Goal: Task Accomplishment & Management: Use online tool/utility

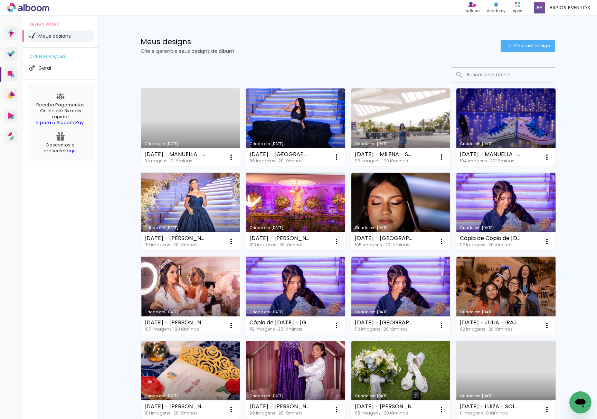
click at [187, 129] on link "Criado em [DATE]" at bounding box center [190, 127] width 99 height 78
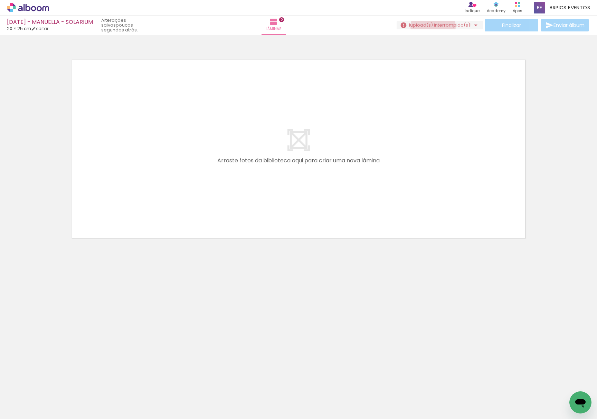
click at [230, 27] on span "upload(s) interrompido(s)!" at bounding box center [440, 25] width 61 height 7
click at [205, 383] on iron-icon at bounding box center [202, 381] width 7 height 7
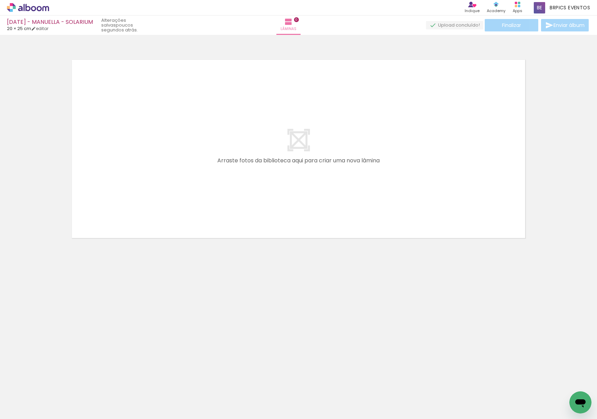
click at [42, 399] on div "Biblioteca 100 fotos Todas as fotos Não utilizadas Adicionar Fotos" at bounding box center [21, 397] width 43 height 34
drag, startPoint x: 75, startPoint y: 394, endPoint x: 140, endPoint y: 307, distance: 109.0
click at [165, 126] on quentale-workspace at bounding box center [298, 209] width 597 height 419
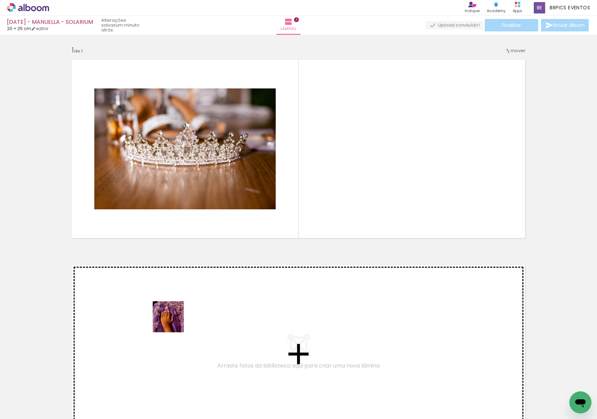
drag, startPoint x: 113, startPoint y: 397, endPoint x: 353, endPoint y: 134, distance: 356.2
click at [230, 156] on quentale-workspace at bounding box center [298, 209] width 597 height 419
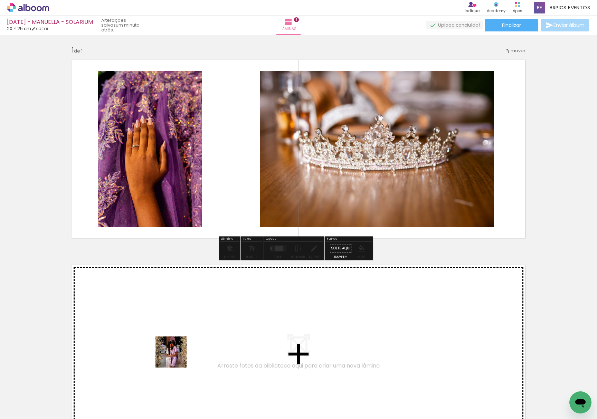
drag, startPoint x: 173, startPoint y: 364, endPoint x: 238, endPoint y: 269, distance: 115.4
click at [230, 153] on quentale-workspace at bounding box center [298, 209] width 597 height 419
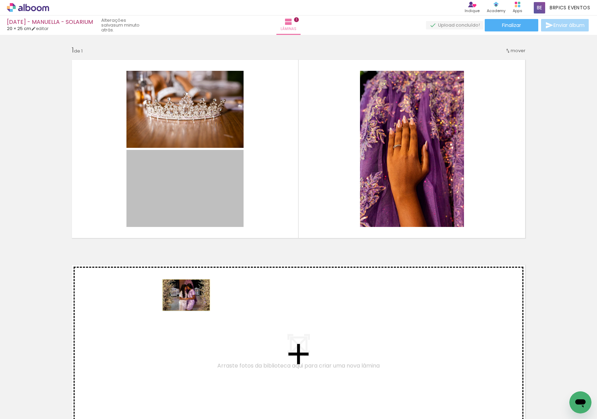
drag, startPoint x: 202, startPoint y: 230, endPoint x: 183, endPoint y: 295, distance: 68.2
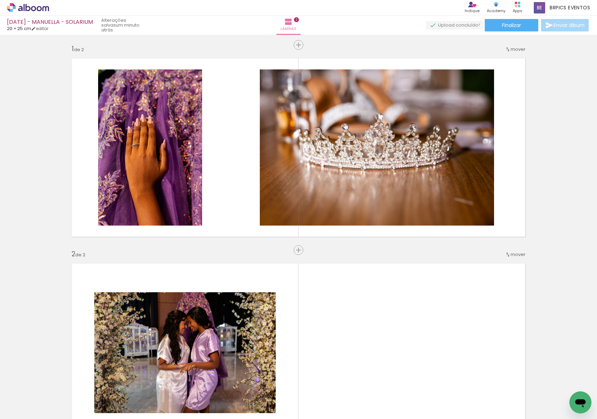
scroll to position [0, 0]
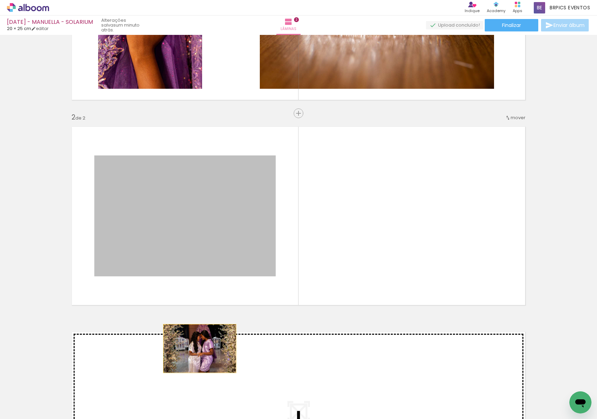
drag, startPoint x: 214, startPoint y: 245, endPoint x: 240, endPoint y: 379, distance: 136.1
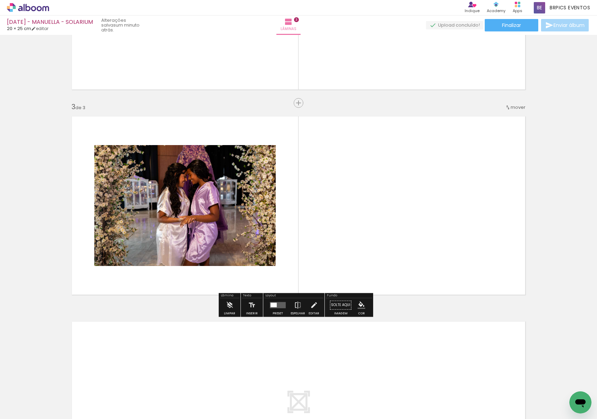
scroll to position [123, 0]
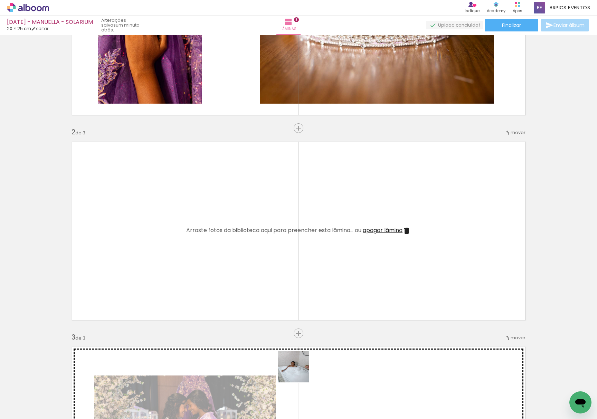
drag, startPoint x: 304, startPoint y: 389, endPoint x: 289, endPoint y: 315, distance: 75.1
click at [230, 250] on quentale-workspace at bounding box center [298, 209] width 597 height 419
click at [230, 249] on quentale-layouter at bounding box center [298, 231] width 463 height 188
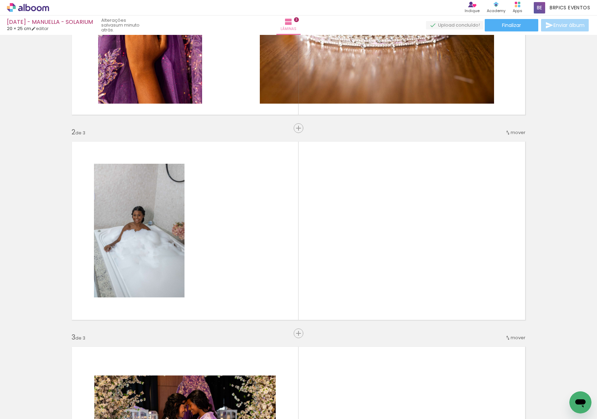
drag, startPoint x: 338, startPoint y: 404, endPoint x: 408, endPoint y: 371, distance: 77.4
click at [230, 230] on quentale-workspace at bounding box center [298, 209] width 597 height 419
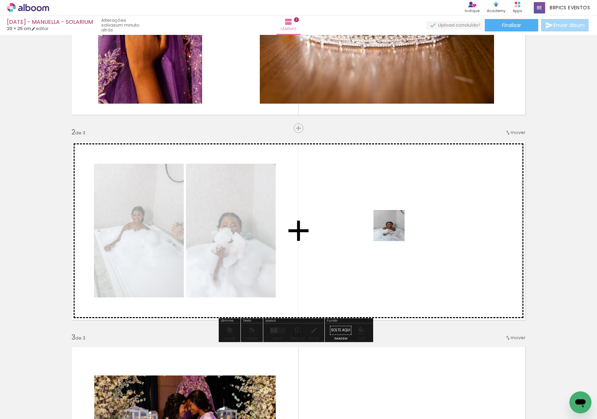
drag, startPoint x: 387, startPoint y: 399, endPoint x: 400, endPoint y: 278, distance: 121.2
click at [230, 226] on quentale-workspace at bounding box center [298, 209] width 597 height 419
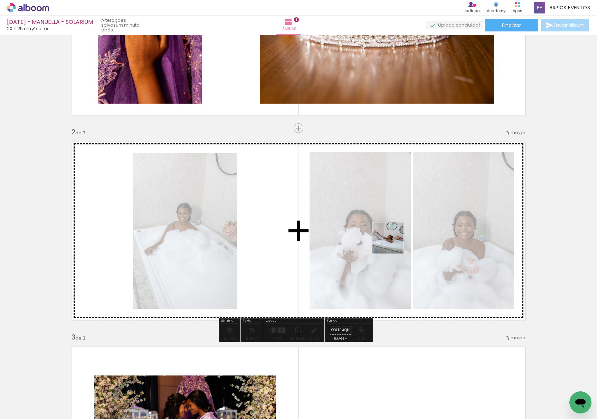
drag, startPoint x: 394, startPoint y: 283, endPoint x: 233, endPoint y: 313, distance: 164.4
click at [230, 221] on quentale-workspace at bounding box center [298, 209] width 597 height 419
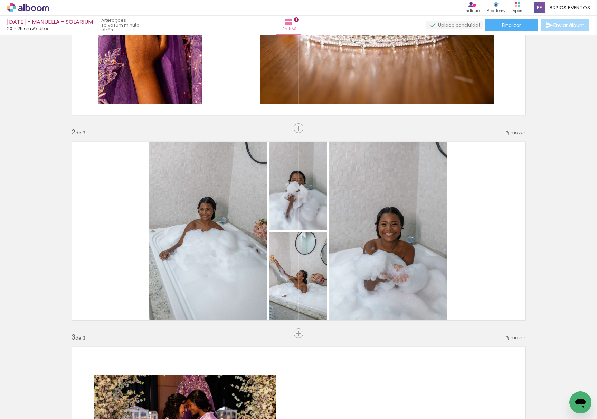
click at [20, 397] on input "Todas as fotos" at bounding box center [19, 398] width 26 height 6
click at [0, 0] on slot "Não utilizadas" at bounding box center [0, 0] width 0 height 0
type input "Não utilizadas"
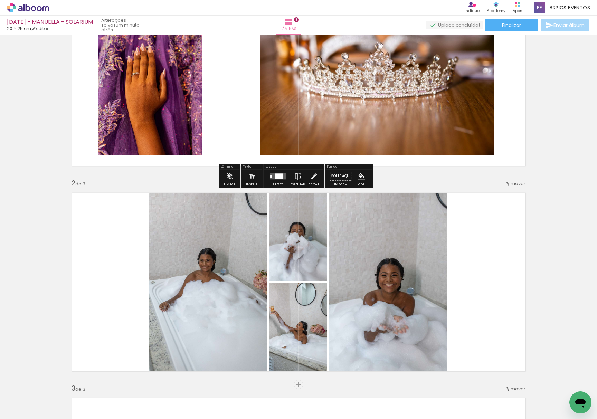
scroll to position [0, 0]
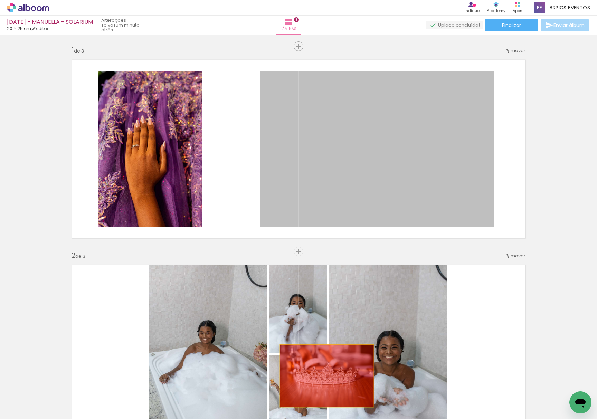
drag, startPoint x: 464, startPoint y: 120, endPoint x: 281, endPoint y: 377, distance: 315.7
click at [230, 385] on quentale-workspace at bounding box center [298, 209] width 597 height 419
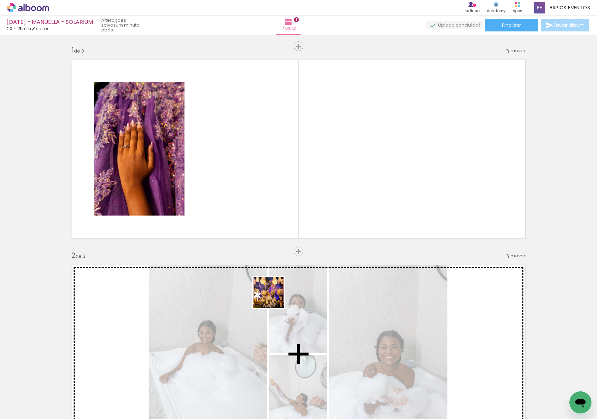
drag, startPoint x: 268, startPoint y: 399, endPoint x: 248, endPoint y: 183, distance: 216.5
click at [230, 162] on quentale-workspace at bounding box center [298, 209] width 597 height 419
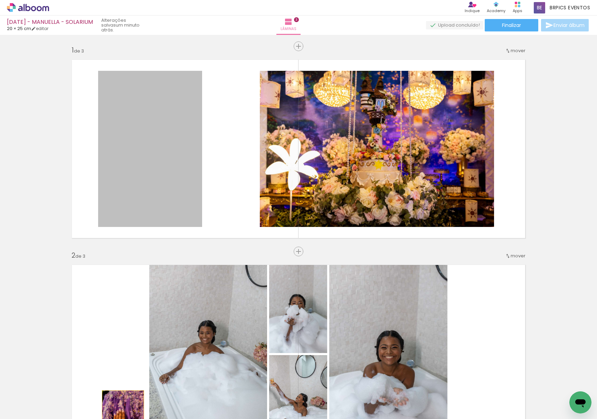
drag, startPoint x: 171, startPoint y: 163, endPoint x: 146, endPoint y: 401, distance: 239.2
click at [120, 419] on html "link( href="../../bower_components/polymer/polymer.html" rel="import" ) picture…" at bounding box center [298, 209] width 597 height 419
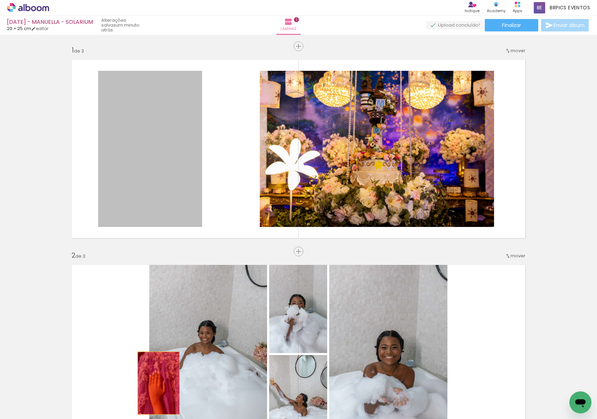
drag, startPoint x: 144, startPoint y: 161, endPoint x: 168, endPoint y: 386, distance: 226.8
click at [155, 387] on quentale-workspace at bounding box center [298, 209] width 597 height 419
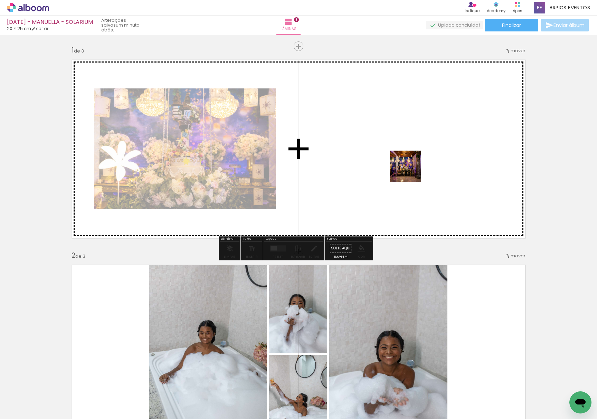
drag, startPoint x: 324, startPoint y: 311, endPoint x: 455, endPoint y: 90, distance: 257.3
click at [230, 90] on quentale-workspace at bounding box center [298, 209] width 597 height 419
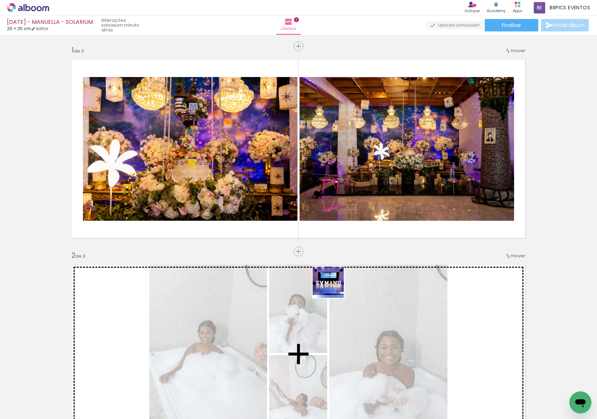
drag, startPoint x: 301, startPoint y: 392, endPoint x: 292, endPoint y: 354, distance: 39.0
click at [230, 138] on quentale-workspace at bounding box center [298, 209] width 597 height 419
click at [230, 138] on quentale-photo at bounding box center [406, 149] width 215 height 144
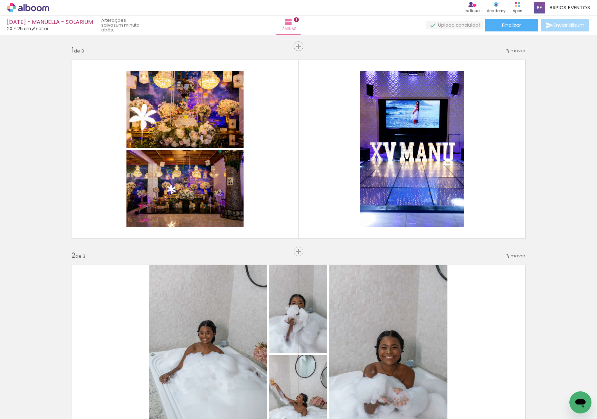
drag, startPoint x: 266, startPoint y: 403, endPoint x: 295, endPoint y: 356, distance: 54.6
click at [230, 105] on quentale-workspace at bounding box center [298, 209] width 597 height 419
click at [230, 105] on quentale-layouter at bounding box center [298, 149] width 463 height 188
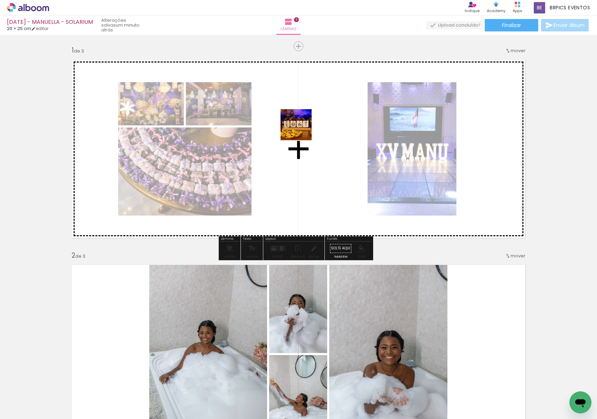
drag, startPoint x: 260, startPoint y: 400, endPoint x: 292, endPoint y: 385, distance: 34.2
click at [230, 116] on quentale-workspace at bounding box center [298, 209] width 597 height 419
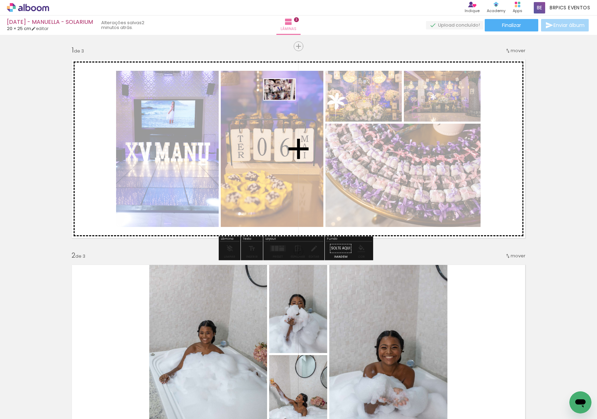
drag, startPoint x: 260, startPoint y: 400, endPoint x: 311, endPoint y: 241, distance: 166.6
click at [230, 84] on quentale-workspace at bounding box center [298, 209] width 597 height 419
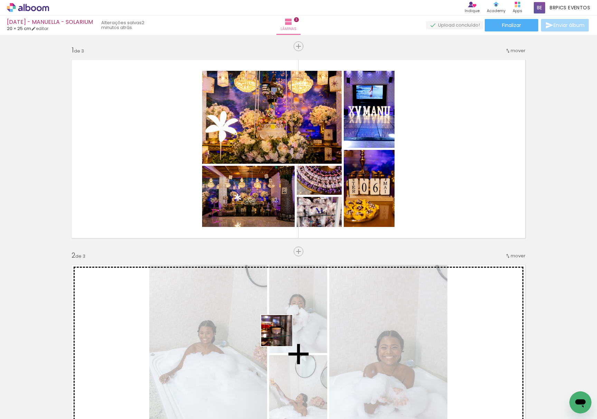
drag, startPoint x: 269, startPoint y: 374, endPoint x: 321, endPoint y: 154, distance: 225.7
click at [230, 142] on quentale-workspace at bounding box center [298, 209] width 597 height 419
click at [230, 141] on quentale-photo at bounding box center [272, 117] width 140 height 93
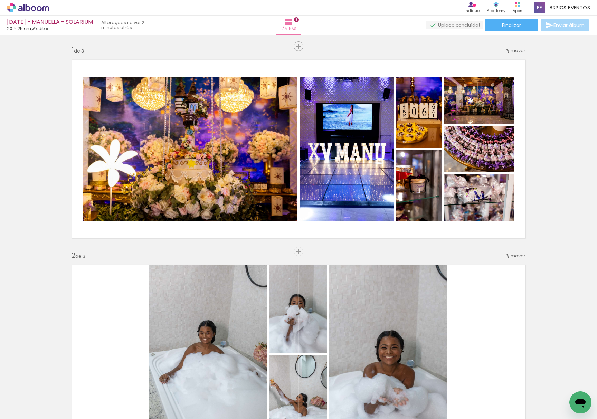
scroll to position [0, 1829]
drag, startPoint x: 297, startPoint y: 400, endPoint x: 303, endPoint y: 111, distance: 288.5
click at [230, 115] on quentale-workspace at bounding box center [298, 209] width 597 height 419
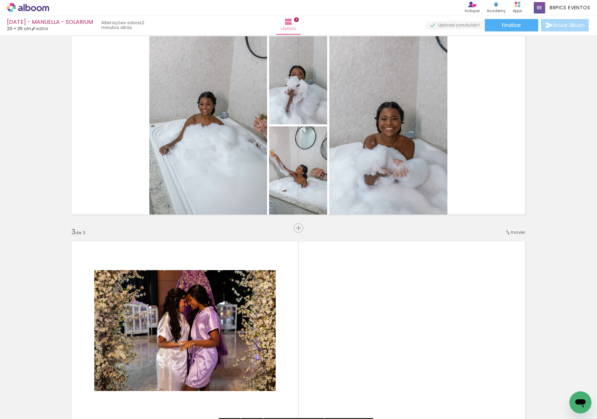
scroll to position [230, 0]
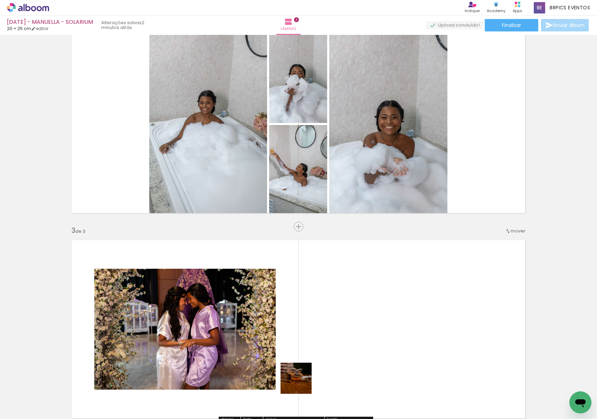
drag, startPoint x: 293, startPoint y: 389, endPoint x: 355, endPoint y: 321, distance: 91.9
click at [230, 329] on quentale-workspace at bounding box center [298, 209] width 597 height 419
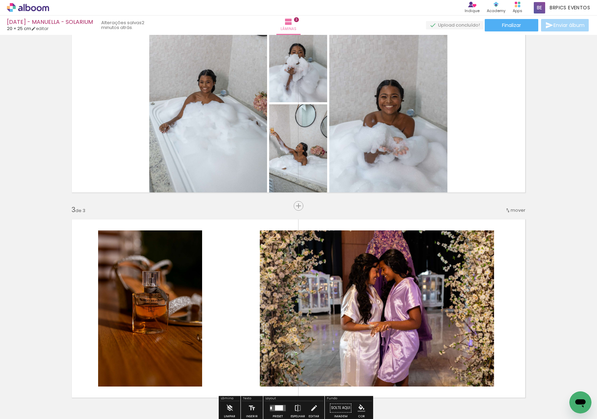
scroll to position [276, 0]
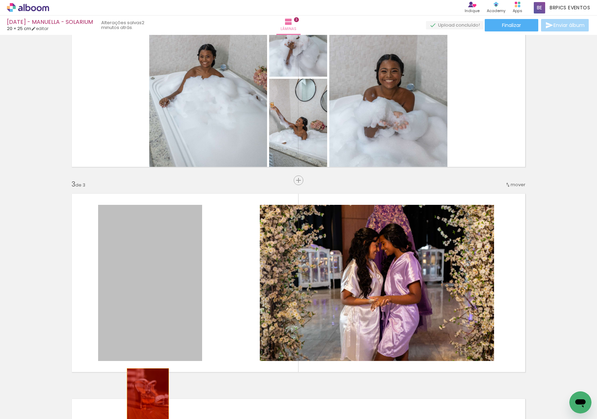
drag, startPoint x: 110, startPoint y: 263, endPoint x: 176, endPoint y: 354, distance: 112.8
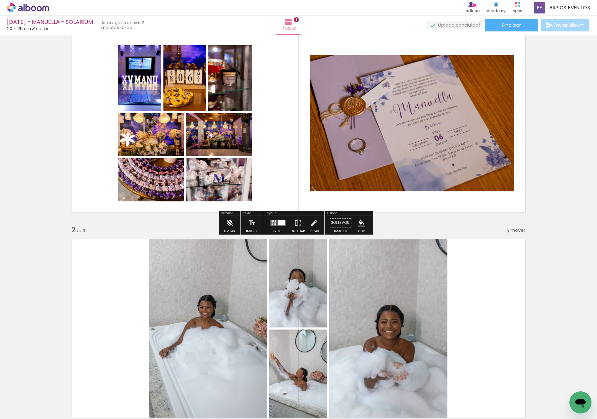
scroll to position [0, 0]
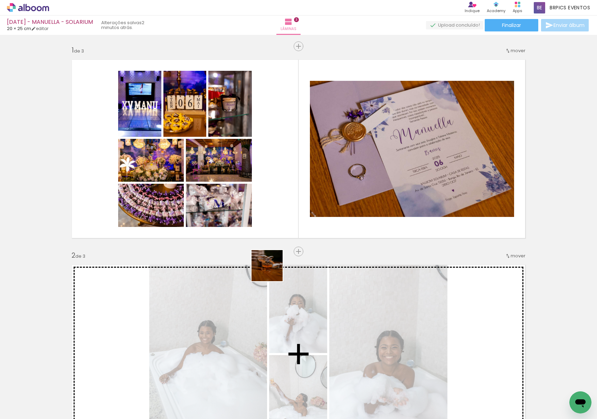
drag, startPoint x: 289, startPoint y: 385, endPoint x: 397, endPoint y: 378, distance: 108.0
click at [230, 166] on quentale-workspace at bounding box center [298, 209] width 597 height 419
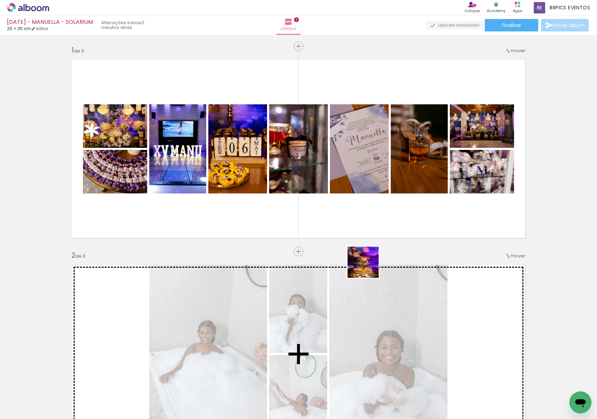
drag, startPoint x: 372, startPoint y: 400, endPoint x: 350, endPoint y: 140, distance: 261.4
click at [230, 140] on quentale-workspace at bounding box center [298, 209] width 597 height 419
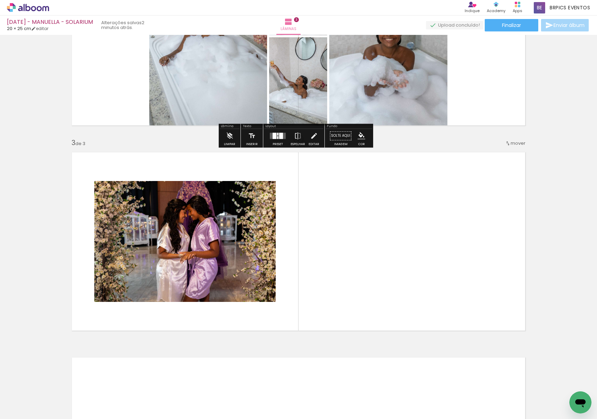
scroll to position [322, 0]
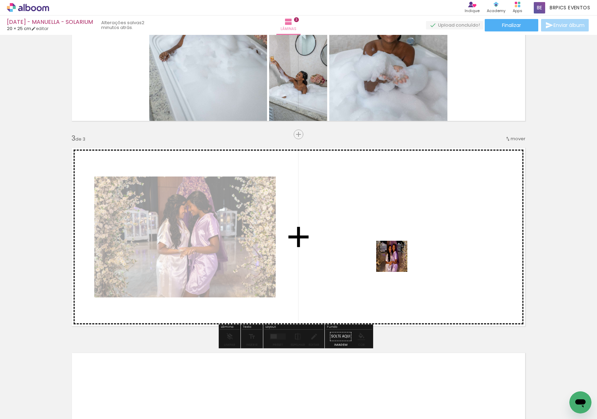
drag, startPoint x: 142, startPoint y: 394, endPoint x: 425, endPoint y: 238, distance: 323.4
click at [230, 238] on quentale-workspace at bounding box center [298, 209] width 597 height 419
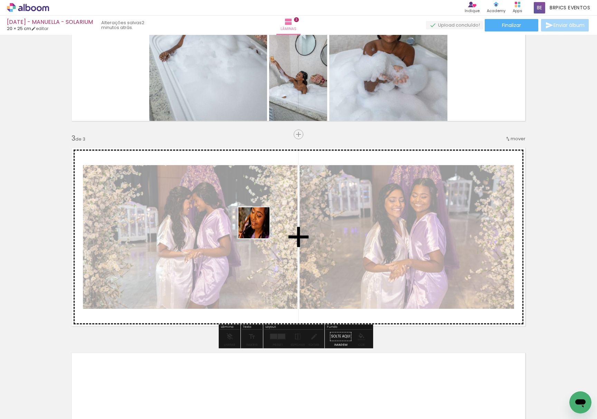
drag, startPoint x: 187, startPoint y: 397, endPoint x: 259, endPoint y: 228, distance: 183.2
click at [230, 228] on quentale-workspace at bounding box center [298, 209] width 597 height 419
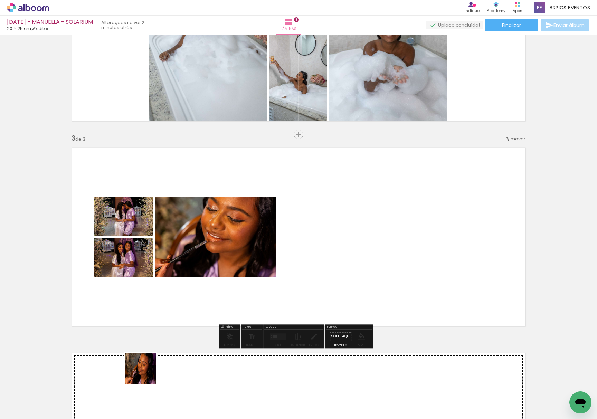
drag, startPoint x: 131, startPoint y: 397, endPoint x: 195, endPoint y: 252, distance: 158.0
click at [209, 260] on quentale-workspace at bounding box center [298, 209] width 597 height 419
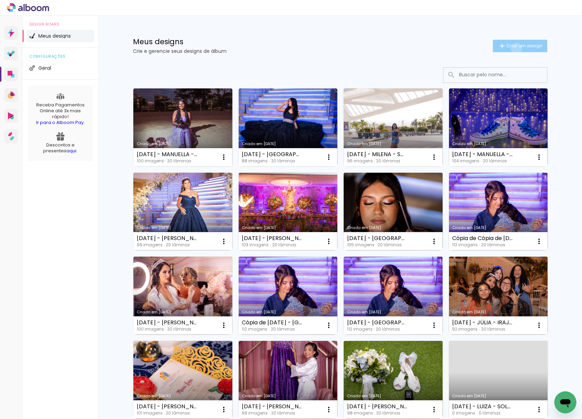
click at [512, 48] on span "Criar um design" at bounding box center [524, 46] width 36 height 4
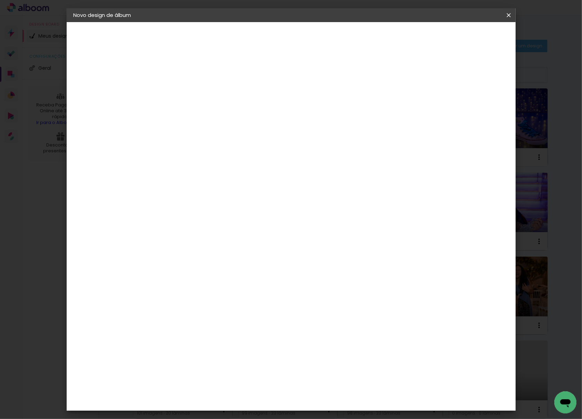
click at [187, 94] on input at bounding box center [187, 92] width 0 height 11
type input "[DATE] - KARLA - BARRA OLIMPICA"
type paper-input "[DATE] - KARLA - BARRA OLIMPICA"
click at [509, 17] on iron-icon at bounding box center [509, 15] width 8 height 7
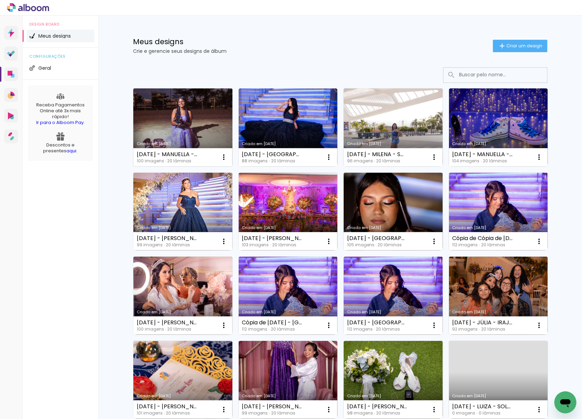
click at [213, 134] on link "Criado em [DATE]" at bounding box center [182, 127] width 99 height 78
click at [526, 47] on span "Criar um design" at bounding box center [524, 46] width 36 height 4
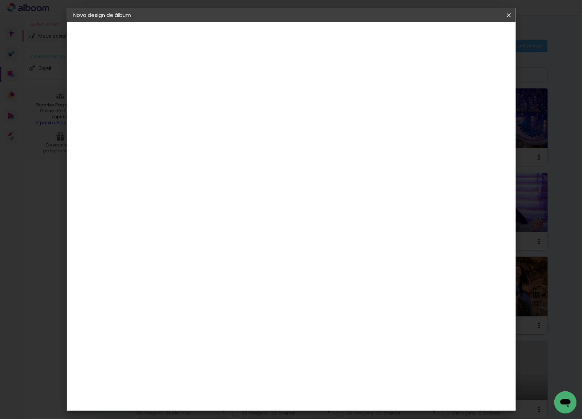
click at [187, 94] on input at bounding box center [187, 92] width 0 height 11
type input "[DATE] - KARLA - BARRA OLIMPICA"
type paper-input "[DATE] - KARLA - BARRA OLIMPICA"
click at [0, 0] on slot "Avançar" at bounding box center [0, 0] width 0 height 0
click at [316, 97] on div at bounding box center [282, 92] width 66 height 9
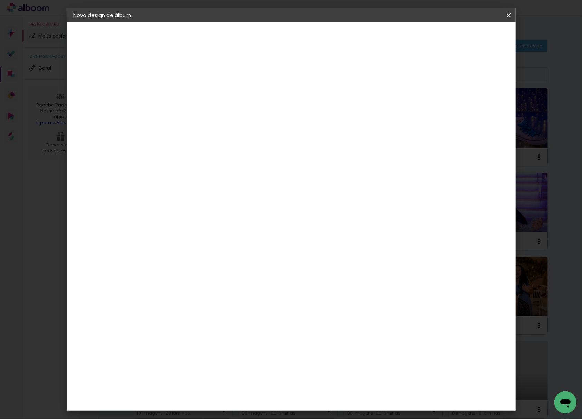
click at [316, 103] on paper-item "Tamanho Livre" at bounding box center [282, 104] width 66 height 15
click at [0, 0] on slot "Avançar" at bounding box center [0, 0] width 0 height 0
click at [163, 197] on input "30" at bounding box center [165, 196] width 18 height 10
type input "20,3"
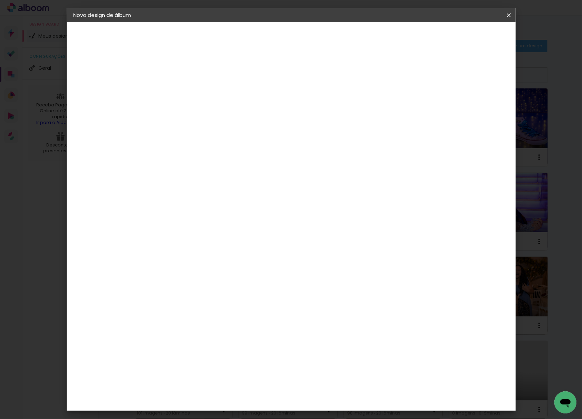
type paper-input "20,3"
click at [330, 244] on input "60" at bounding box center [329, 243] width 18 height 10
type input "50"
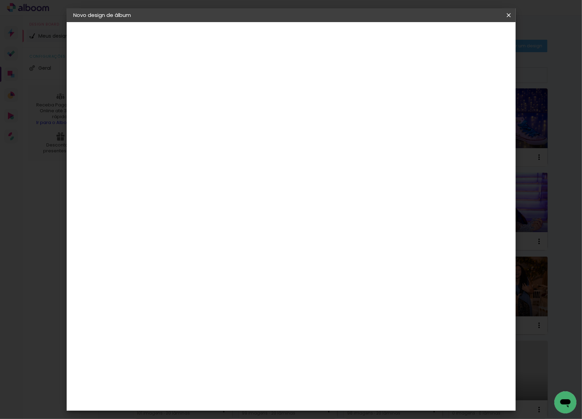
type paper-input "50"
click at [464, 38] on span "Iniciar design" at bounding box center [447, 36] width 31 height 5
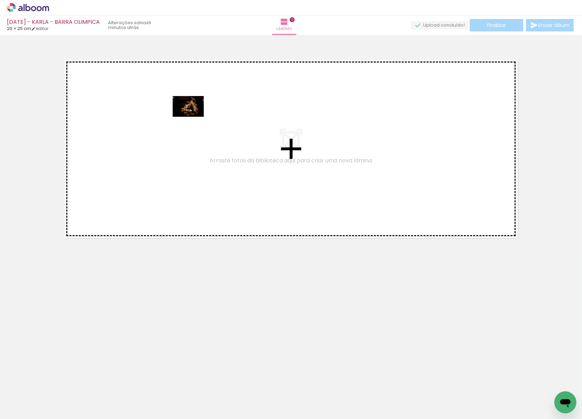
drag, startPoint x: 76, startPoint y: 398, endPoint x: 199, endPoint y: 118, distance: 305.9
click at [198, 106] on quentale-workspace at bounding box center [291, 209] width 582 height 419
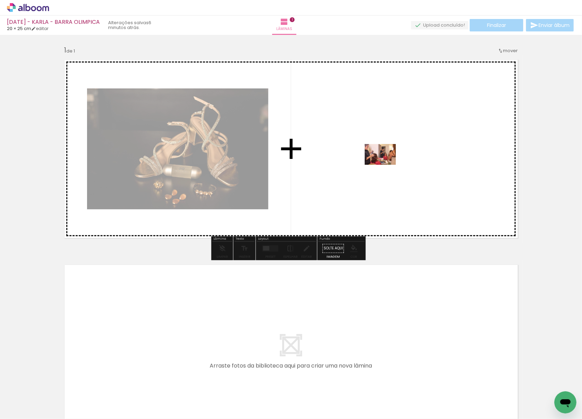
drag, startPoint x: 107, startPoint y: 402, endPoint x: 387, endPoint y: 163, distance: 368.5
click at [387, 163] on quentale-workspace at bounding box center [291, 209] width 582 height 419
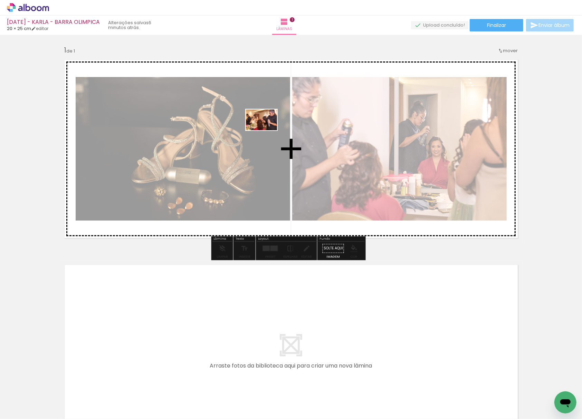
drag, startPoint x: 161, startPoint y: 390, endPoint x: 345, endPoint y: 343, distance: 190.4
click at [267, 129] on quentale-workspace at bounding box center [291, 209] width 582 height 419
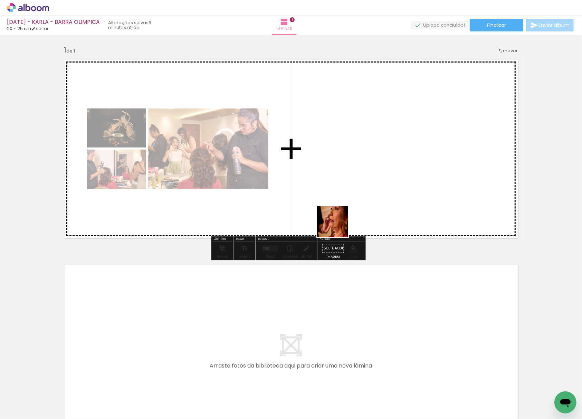
drag, startPoint x: 338, startPoint y: 227, endPoint x: 399, endPoint y: 317, distance: 109.1
click at [325, 101] on quentale-workspace at bounding box center [291, 209] width 582 height 419
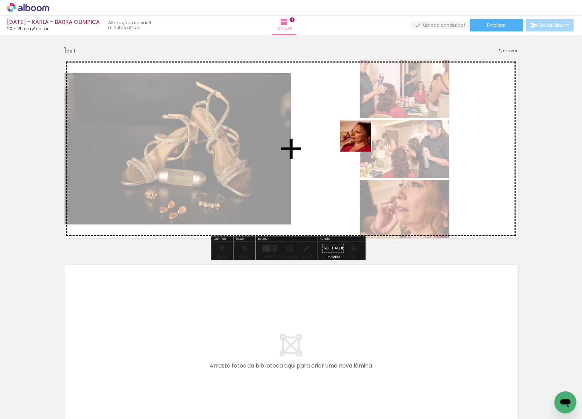
drag, startPoint x: 379, startPoint y: 397, endPoint x: 368, endPoint y: 161, distance: 236.9
click at [361, 139] on quentale-workspace at bounding box center [291, 209] width 582 height 419
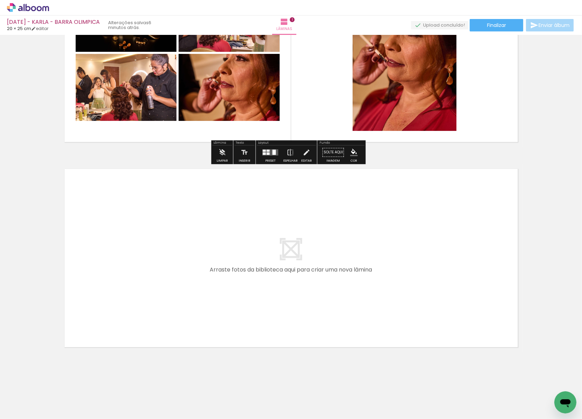
drag, startPoint x: 196, startPoint y: 390, endPoint x: 173, endPoint y: 219, distance: 173.2
click at [173, 219] on quentale-workspace at bounding box center [291, 209] width 582 height 419
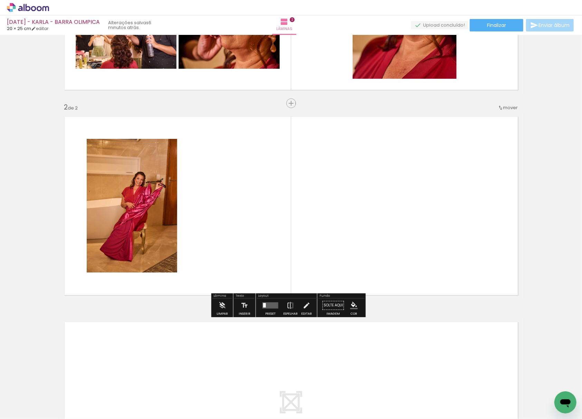
scroll to position [149, 0]
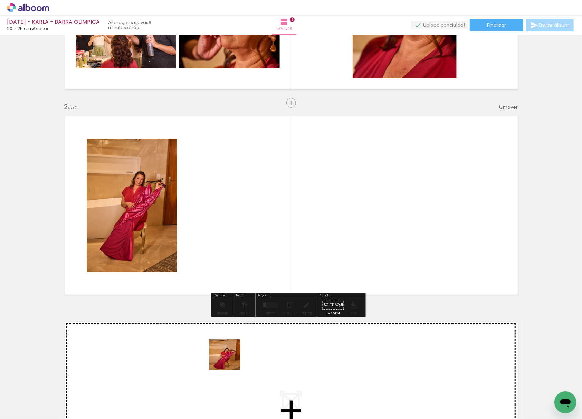
drag, startPoint x: 230, startPoint y: 360, endPoint x: 302, endPoint y: 375, distance: 73.1
click at [253, 200] on quentale-workspace at bounding box center [291, 209] width 582 height 419
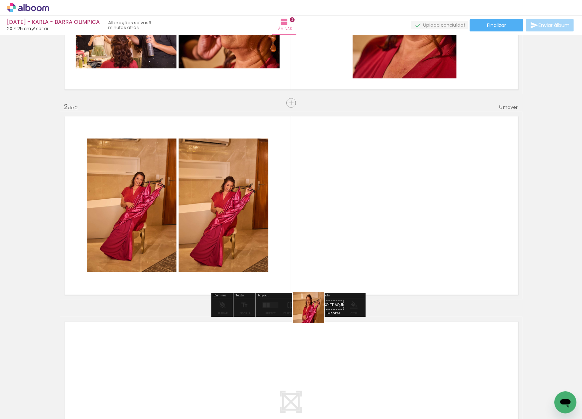
drag, startPoint x: 275, startPoint y: 396, endPoint x: 339, endPoint y: 362, distance: 71.7
click at [374, 177] on quentale-workspace at bounding box center [291, 209] width 582 height 419
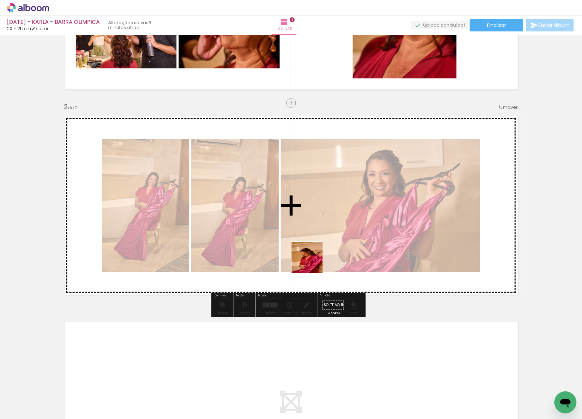
drag, startPoint x: 312, startPoint y: 263, endPoint x: 303, endPoint y: 234, distance: 30.9
click at [314, 194] on quentale-workspace at bounding box center [291, 209] width 582 height 419
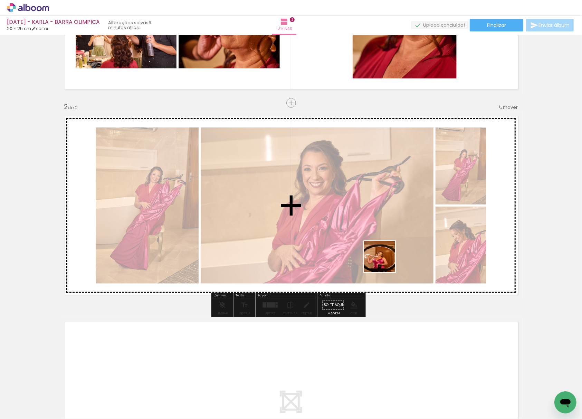
drag, startPoint x: 386, startPoint y: 277, endPoint x: 385, endPoint y: 188, distance: 89.1
click at [384, 164] on quentale-workspace at bounding box center [291, 209] width 582 height 419
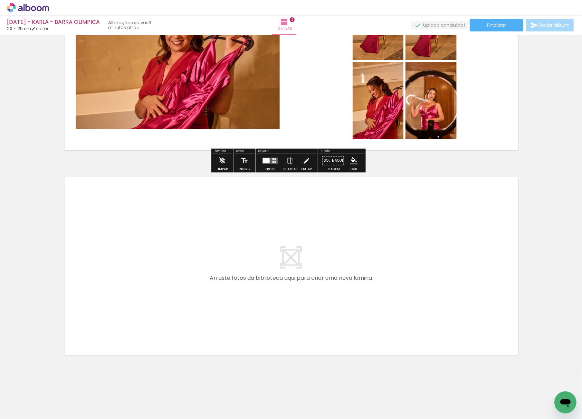
scroll to position [302, 0]
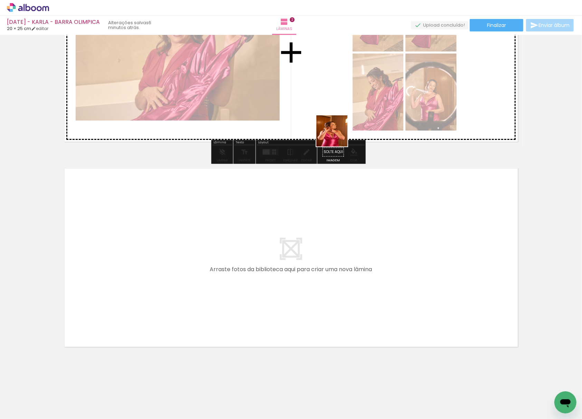
drag, startPoint x: 373, startPoint y: 210, endPoint x: 318, endPoint y: 111, distance: 114.0
click at [324, 109] on quentale-workspace at bounding box center [291, 209] width 582 height 419
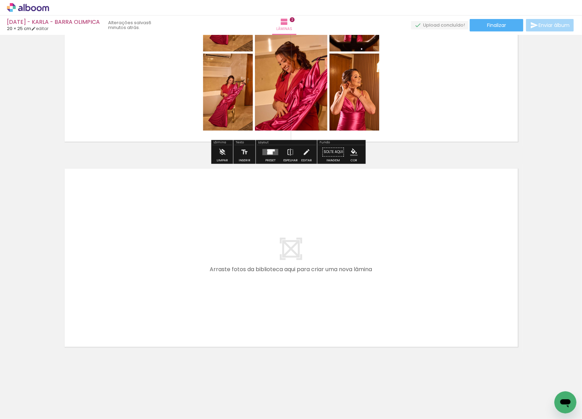
click at [22, 400] on input "Todas as fotos" at bounding box center [19, 398] width 26 height 6
click at [0, 0] on slot "Não utilizadas" at bounding box center [0, 0] width 0 height 0
type input "Não utilizadas"
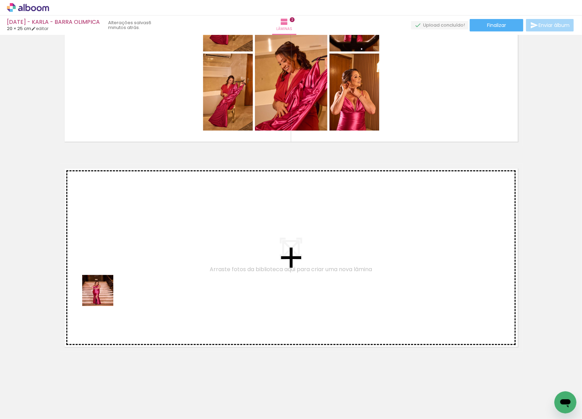
drag, startPoint x: 75, startPoint y: 398, endPoint x: 101, endPoint y: 397, distance: 26.3
click at [120, 234] on quentale-workspace at bounding box center [291, 209] width 582 height 419
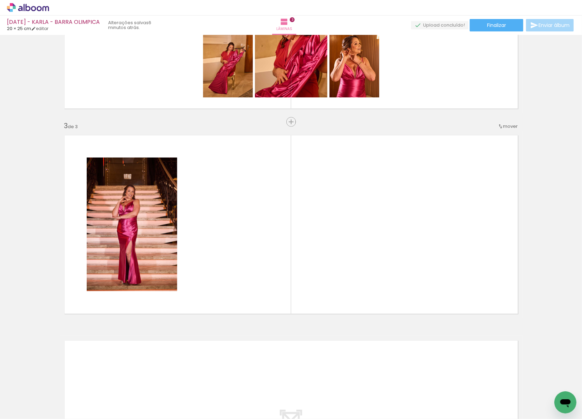
scroll to position [354, 0]
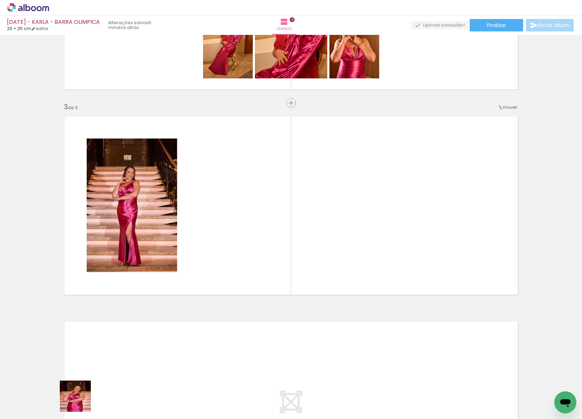
drag, startPoint x: 80, startPoint y: 401, endPoint x: 257, endPoint y: 156, distance: 302.2
click at [257, 156] on quentale-workspace at bounding box center [291, 209] width 582 height 419
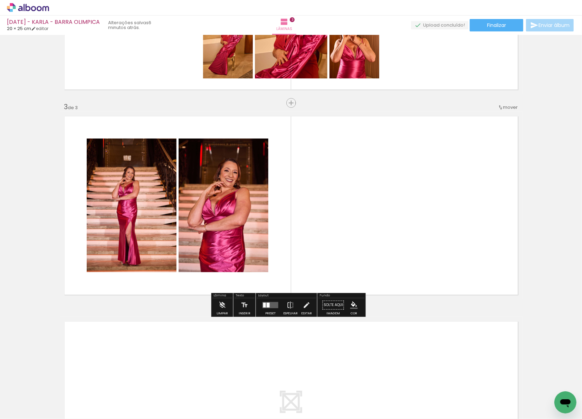
drag, startPoint x: 152, startPoint y: 401, endPoint x: 208, endPoint y: 320, distance: 97.9
click at [362, 194] on quentale-workspace at bounding box center [291, 209] width 582 height 419
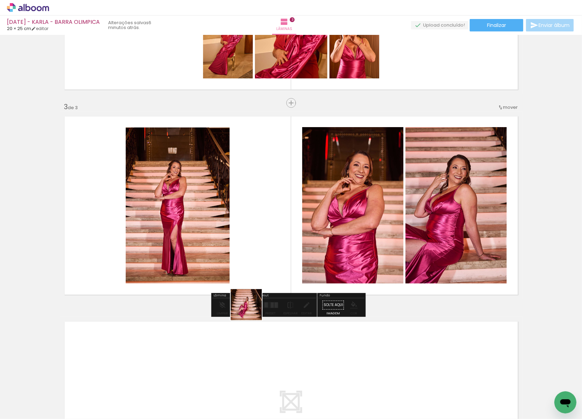
drag, startPoint x: 251, startPoint y: 310, endPoint x: 312, endPoint y: 213, distance: 114.2
click at [312, 213] on quentale-workspace at bounding box center [291, 209] width 582 height 419
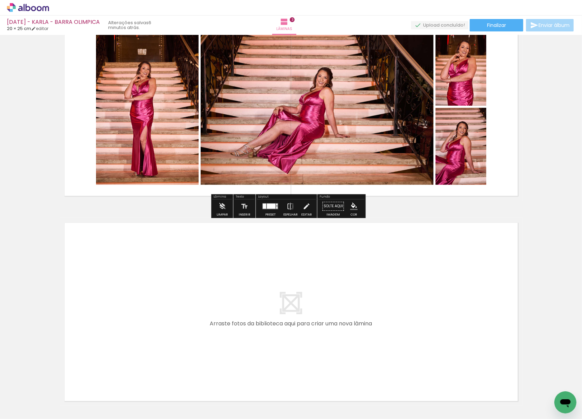
scroll to position [492, 0]
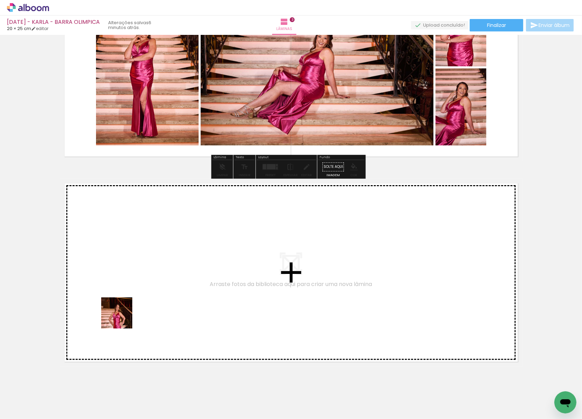
drag, startPoint x: 87, startPoint y: 385, endPoint x: 139, endPoint y: 283, distance: 114.9
click at [139, 283] on quentale-workspace at bounding box center [291, 209] width 582 height 419
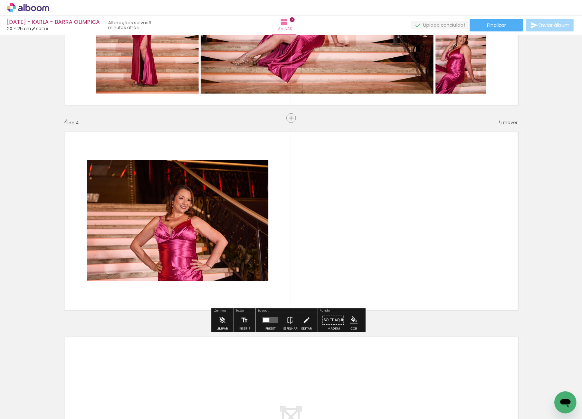
scroll to position [559, 0]
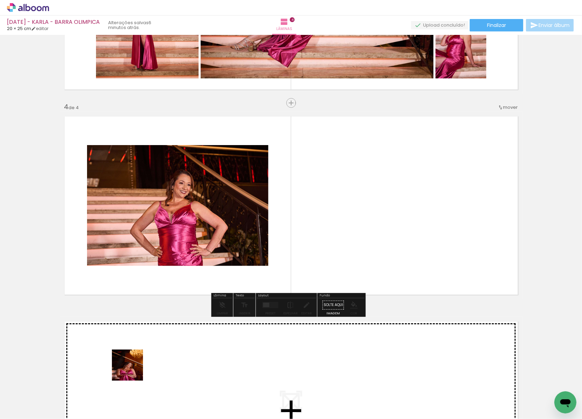
drag, startPoint x: 74, startPoint y: 399, endPoint x: 291, endPoint y: 285, distance: 245.4
click at [366, 209] on quentale-workspace at bounding box center [291, 209] width 582 height 419
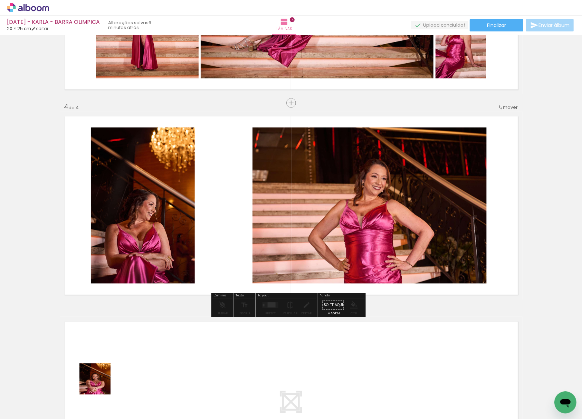
drag, startPoint x: 86, startPoint y: 394, endPoint x: 328, endPoint y: 179, distance: 323.4
click at [393, 189] on quentale-workspace at bounding box center [291, 209] width 582 height 419
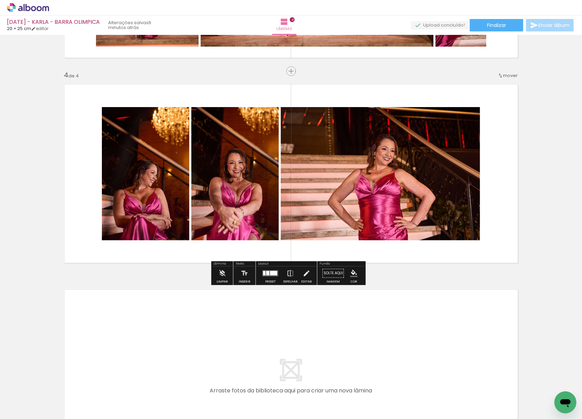
scroll to position [605, 0]
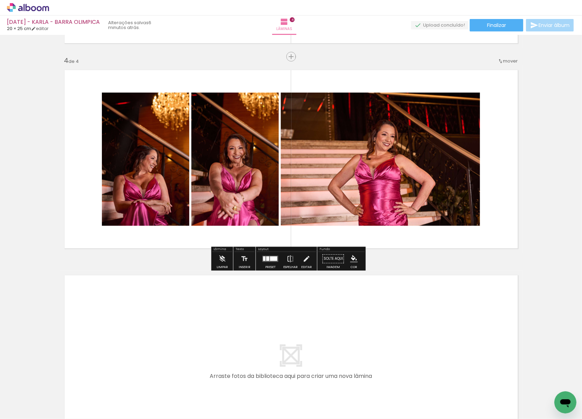
drag, startPoint x: 79, startPoint y: 394, endPoint x: 95, endPoint y: 388, distance: 17.1
click at [96, 347] on quentale-workspace at bounding box center [291, 209] width 582 height 419
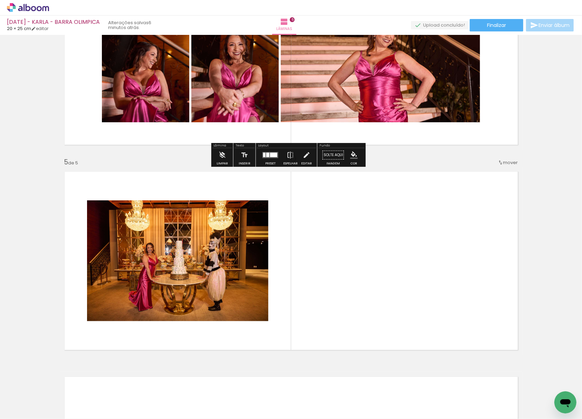
scroll to position [764, 0]
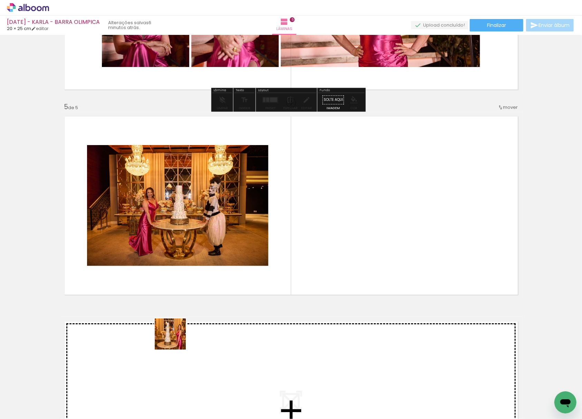
drag, startPoint x: 98, startPoint y: 385, endPoint x: 357, endPoint y: 256, distance: 288.9
click at [357, 256] on quentale-workspace at bounding box center [291, 209] width 582 height 419
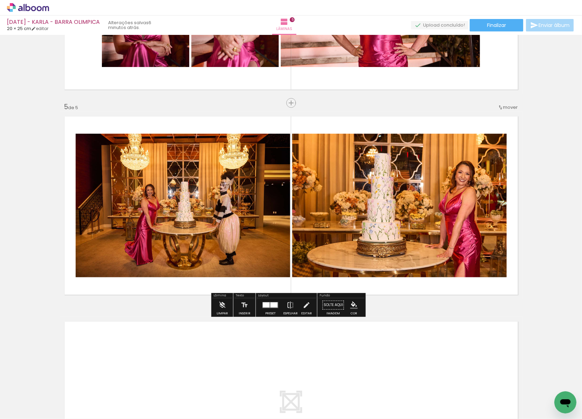
drag, startPoint x: 77, startPoint y: 403, endPoint x: 165, endPoint y: 285, distance: 146.7
click at [165, 264] on quentale-workspace at bounding box center [291, 209] width 582 height 419
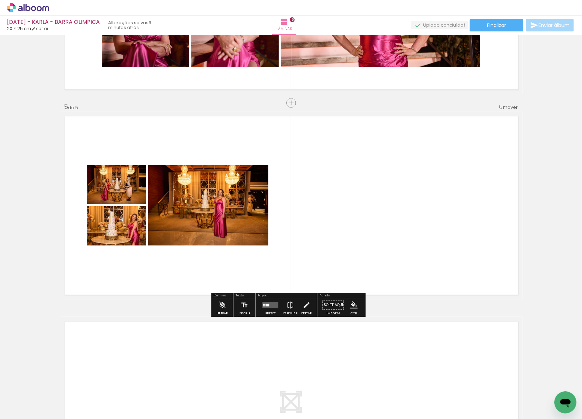
drag, startPoint x: 81, startPoint y: 403, endPoint x: 213, endPoint y: 240, distance: 210.5
click at [215, 245] on quentale-workspace at bounding box center [291, 209] width 582 height 419
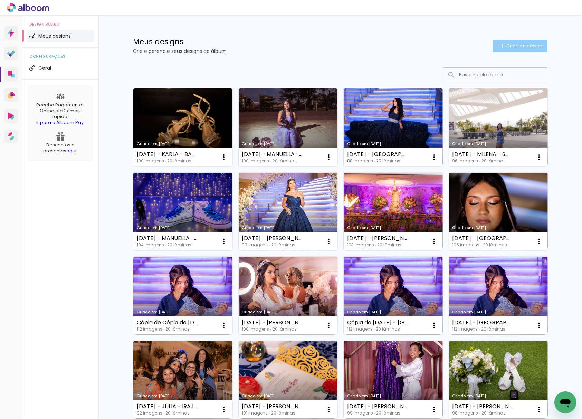
click at [507, 46] on span "Criar um design" at bounding box center [524, 46] width 36 height 4
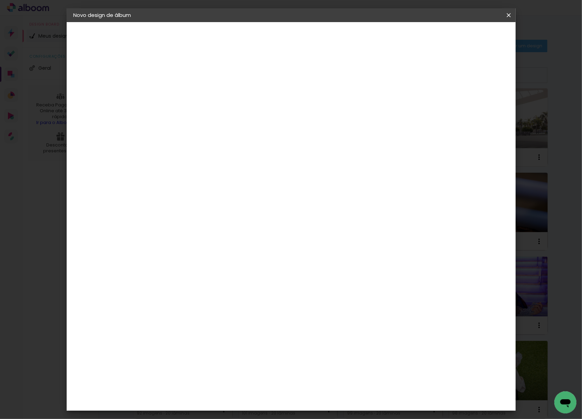
click at [189, 84] on paper-input-container "Título do álbum" at bounding box center [186, 93] width 5 height 18
click at [187, 93] on input at bounding box center [187, 92] width 0 height 11
type input "[DATE] - [GEOGRAPHIC_DATA] - IRAJÁ"
type paper-input "[DATE] - [GEOGRAPHIC_DATA] - IRAJÁ"
click at [257, 41] on paper-button "Avançar" at bounding box center [240, 37] width 34 height 12
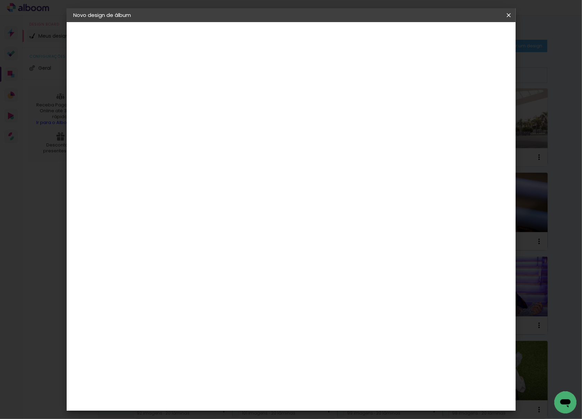
drag, startPoint x: 446, startPoint y: 98, endPoint x: 453, endPoint y: 84, distance: 15.5
click at [316, 99] on paper-item "Tamanho Livre" at bounding box center [282, 104] width 66 height 15
click at [0, 0] on slot "Avançar" at bounding box center [0, 0] width 0 height 0
click at [170, 196] on input "30" at bounding box center [165, 196] width 18 height 10
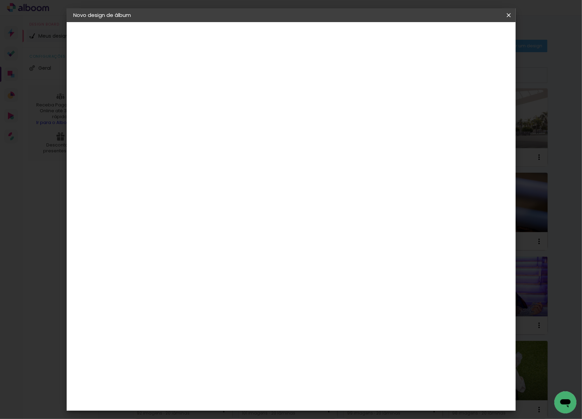
type input "20,3"
type paper-input "20,3"
click at [333, 246] on input "60" at bounding box center [329, 243] width 18 height 10
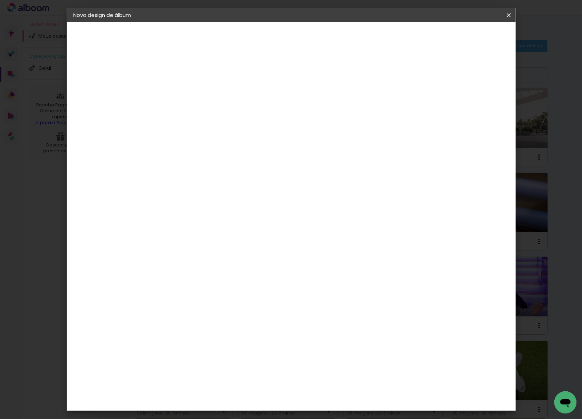
type input "50"
type paper-input "50"
click at [464, 39] on span "Iniciar design" at bounding box center [447, 36] width 31 height 5
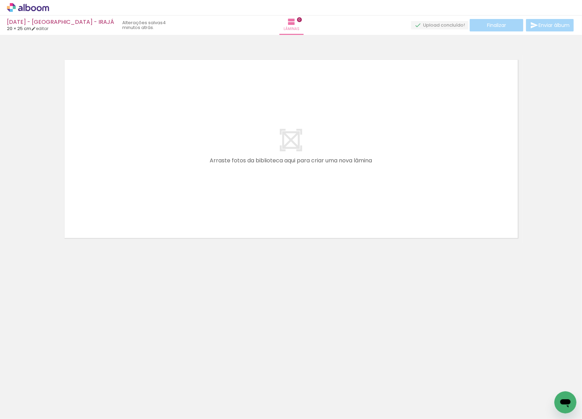
click at [39, 3] on icon at bounding box center [28, 7] width 42 height 9
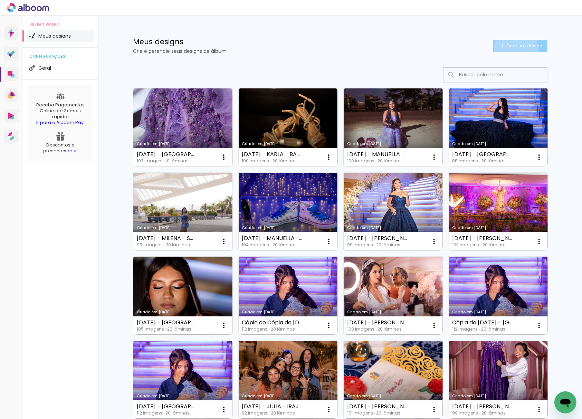
click at [512, 49] on paper-button "Criar um design" at bounding box center [520, 46] width 55 height 12
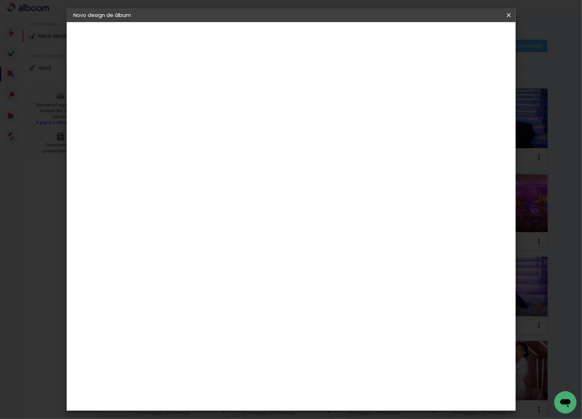
click at [187, 93] on input at bounding box center [187, 92] width 0 height 11
type input "[DATE] - [PERSON_NAME]"
type paper-input "[DATE] - [PERSON_NAME]"
click at [0, 0] on slot "Avançar" at bounding box center [0, 0] width 0 height 0
click at [316, 101] on paper-item "Tamanho Livre" at bounding box center [282, 104] width 66 height 15
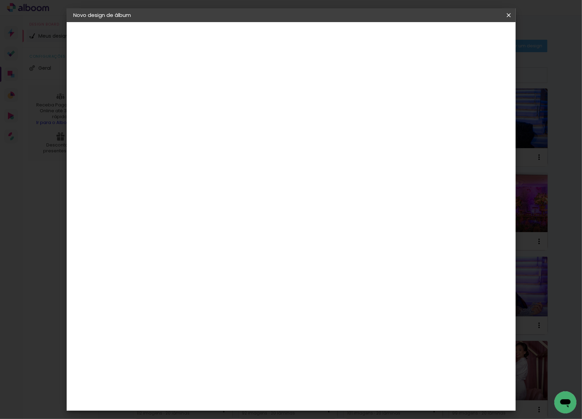
click at [0, 0] on slot "Avançar" at bounding box center [0, 0] width 0 height 0
click at [170, 197] on input "30" at bounding box center [165, 196] width 18 height 10
type input "20,3"
type paper-input "20,3"
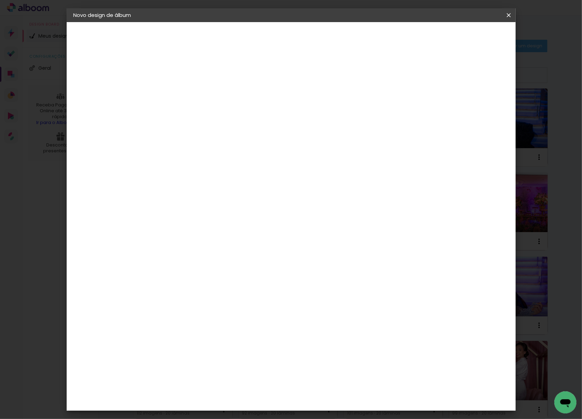
click at [328, 243] on input "60" at bounding box center [329, 243] width 18 height 10
click at [329, 243] on input "60" at bounding box center [329, 243] width 18 height 10
type input "50"
type paper-input "50"
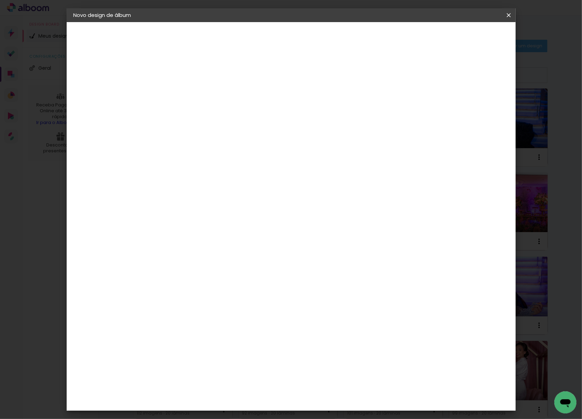
click at [464, 36] on span "Iniciar design" at bounding box center [447, 36] width 31 height 5
